Goal: Information Seeking & Learning: Learn about a topic

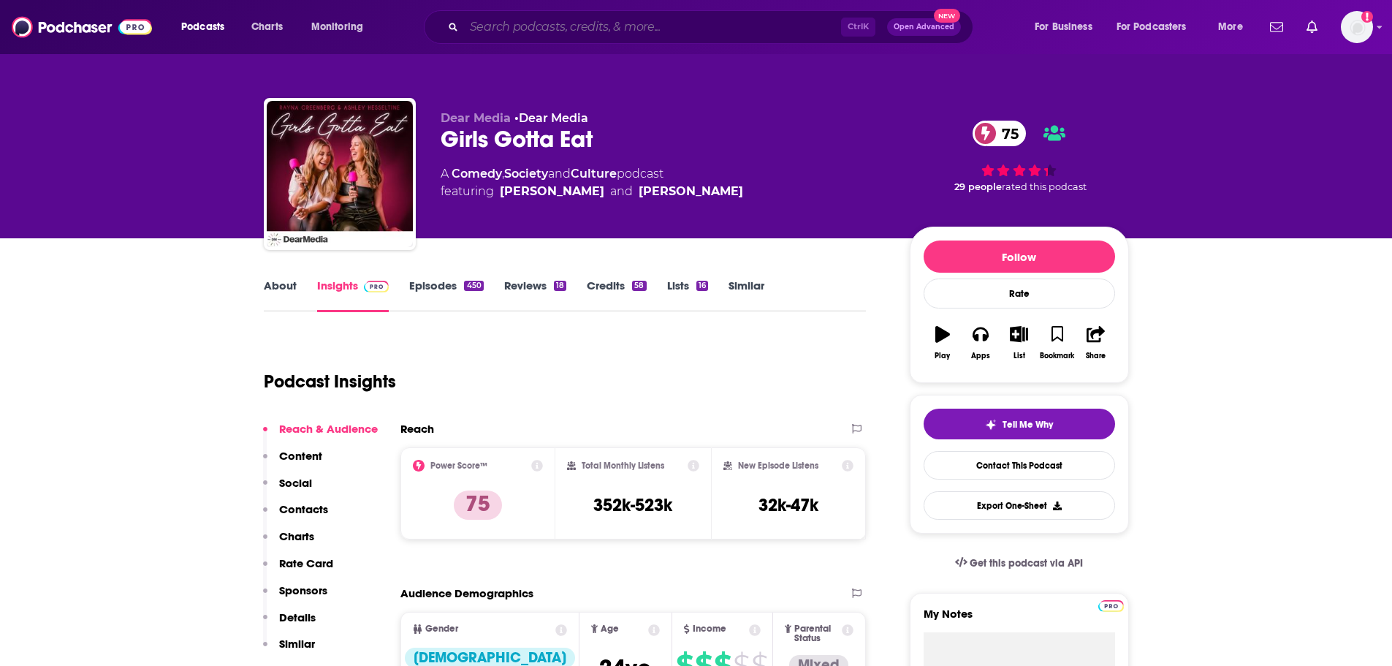
click at [547, 18] on input "Search podcasts, credits, & more..." at bounding box center [652, 26] width 377 height 23
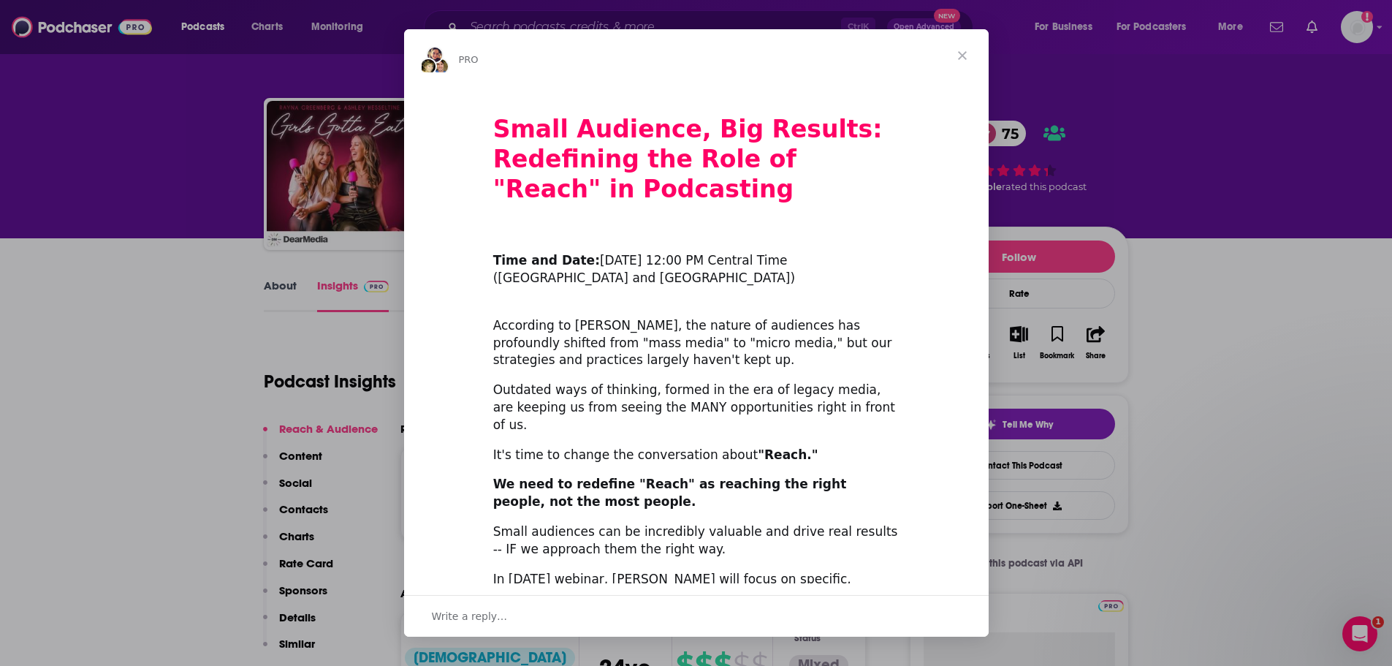
click at [965, 55] on span "Close" at bounding box center [962, 55] width 53 height 53
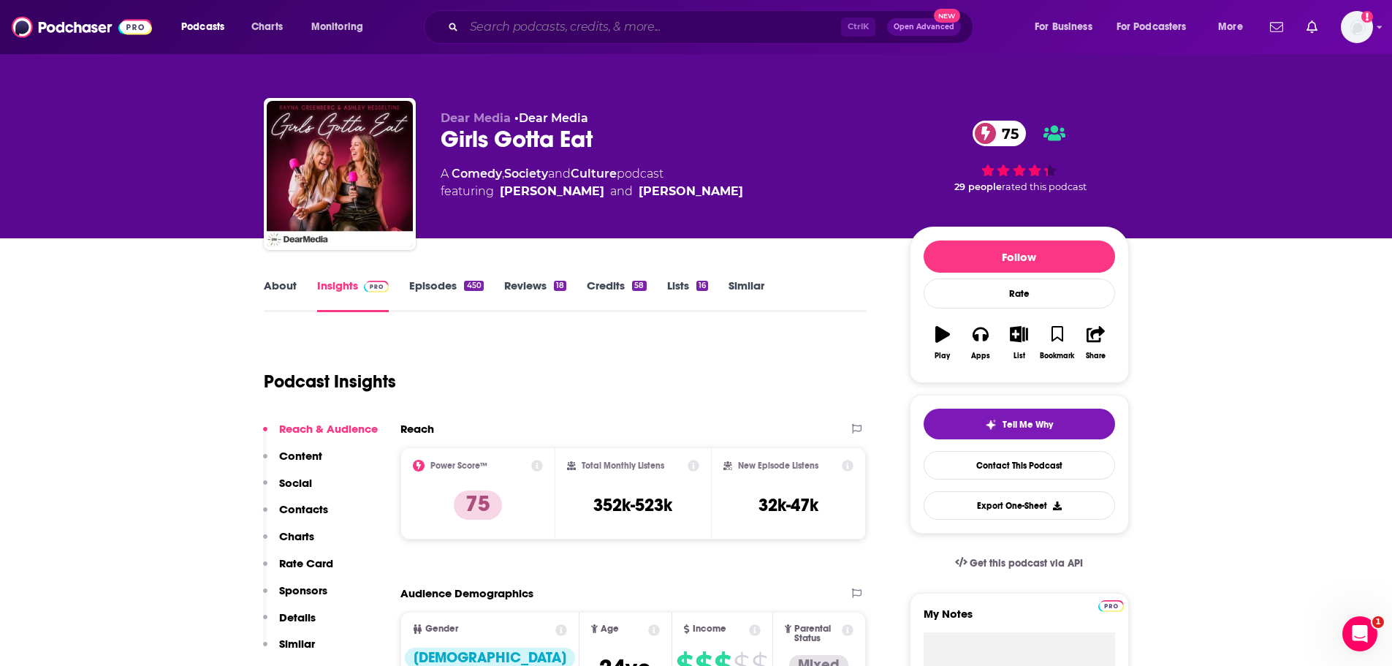
click at [504, 18] on input "Search podcasts, credits, & more..." at bounding box center [652, 26] width 377 height 23
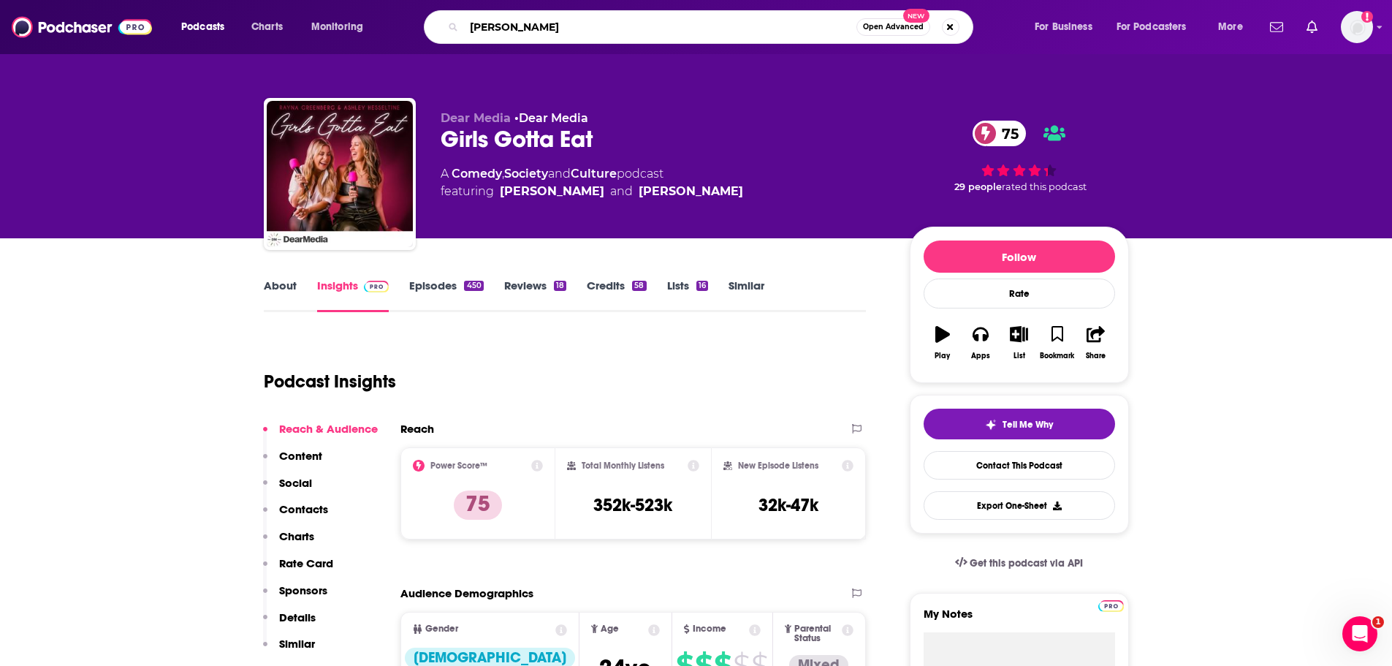
type input "[PERSON_NAME]"
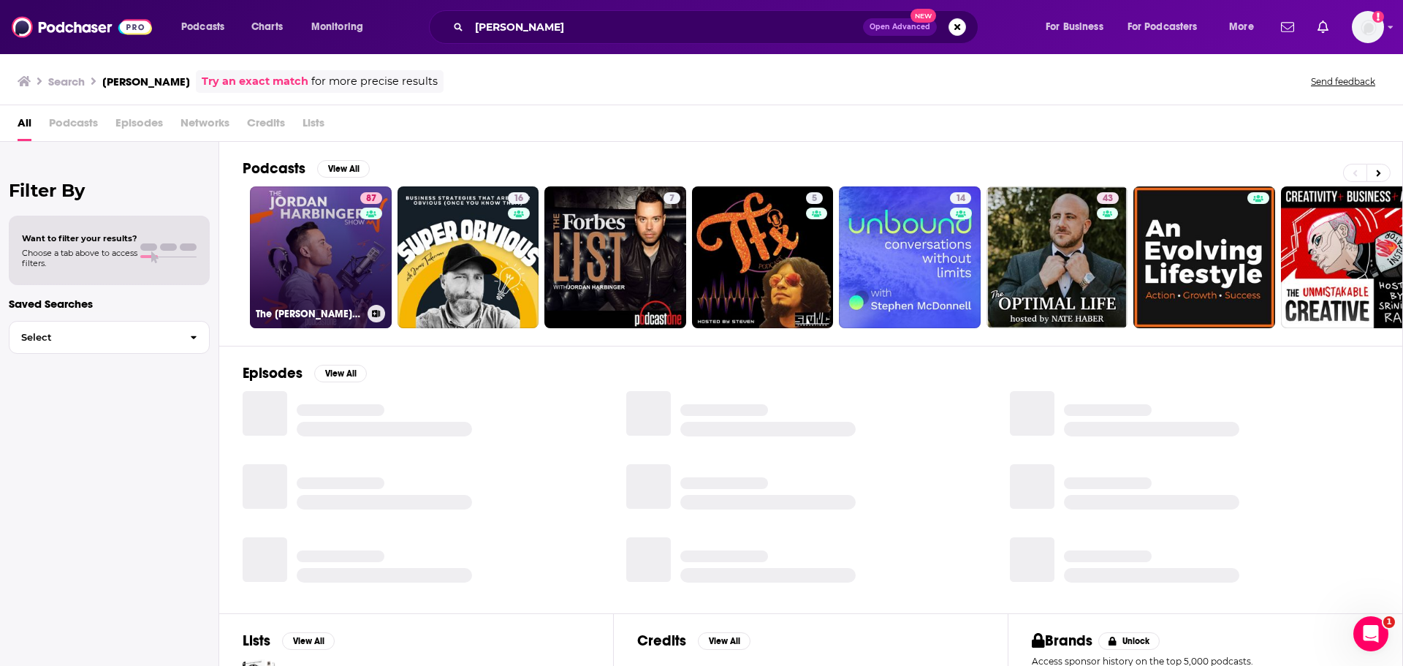
click at [319, 235] on link "87 The [PERSON_NAME] Show" at bounding box center [321, 257] width 142 height 142
